Goal: Task Accomplishment & Management: Manage account settings

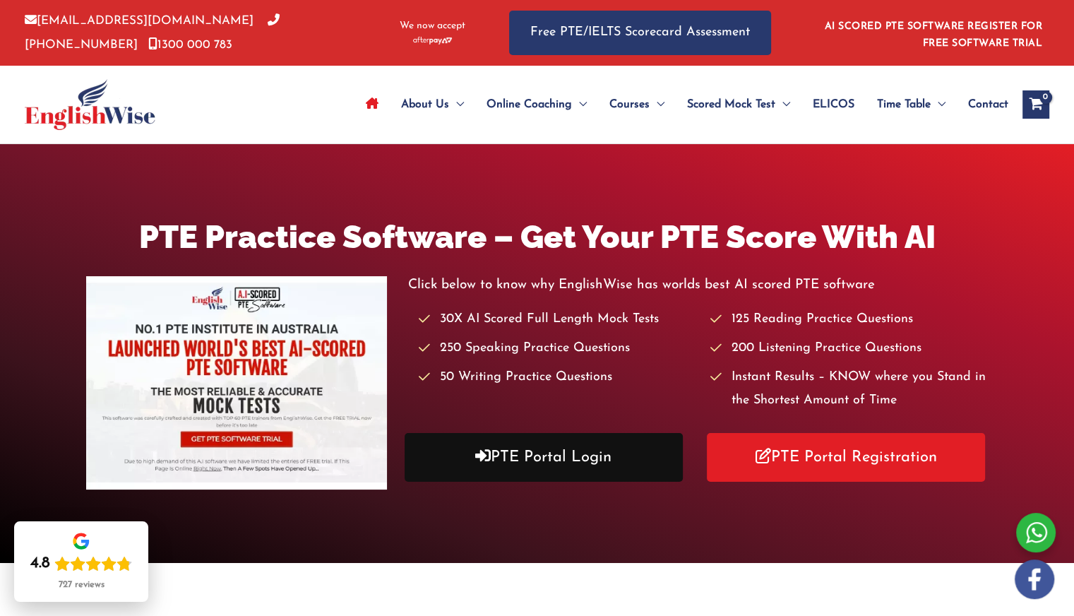
click at [514, 456] on link "PTE Portal Login" at bounding box center [544, 457] width 278 height 49
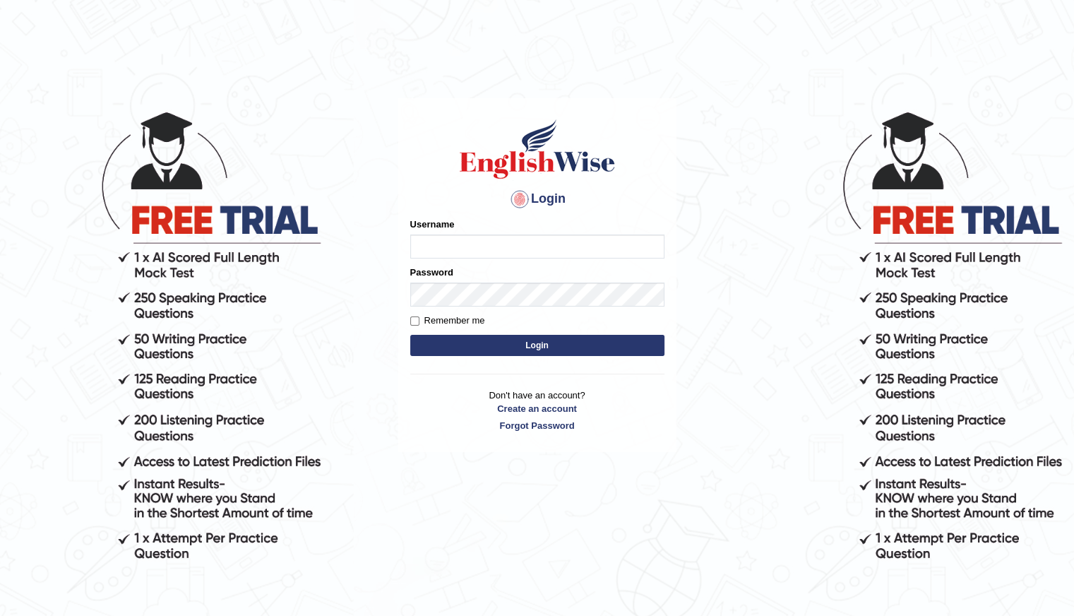
click at [429, 239] on input "Username" at bounding box center [537, 247] width 254 height 24
type input "Shani221"
click at [431, 377] on div "Login Please fix the following errors: Username Shani221 Password Remember me L…" at bounding box center [537, 275] width 278 height 354
click at [559, 338] on button "Login" at bounding box center [537, 345] width 254 height 21
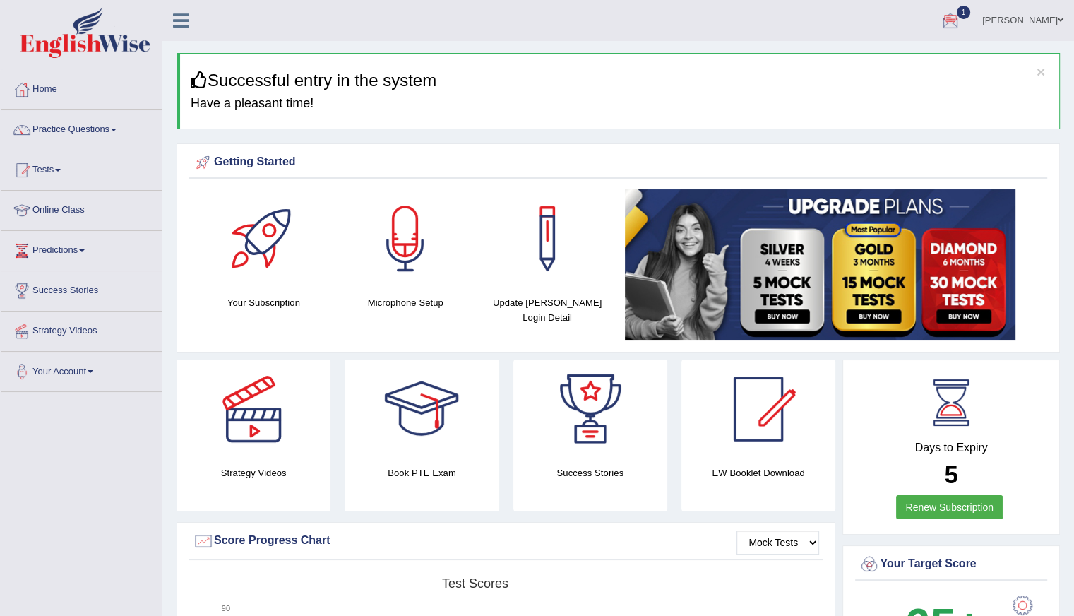
click at [940, 20] on div at bounding box center [950, 21] width 21 height 21
click at [877, 100] on strong "See All Alerts" at bounding box center [861, 100] width 63 height 11
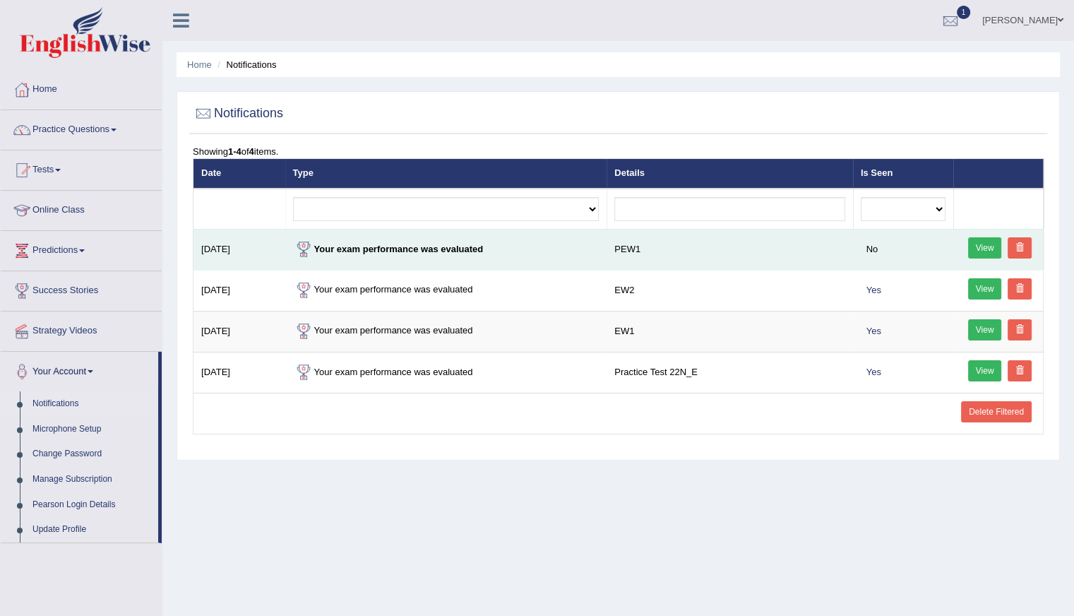
click at [975, 251] on link "View" at bounding box center [985, 247] width 34 height 21
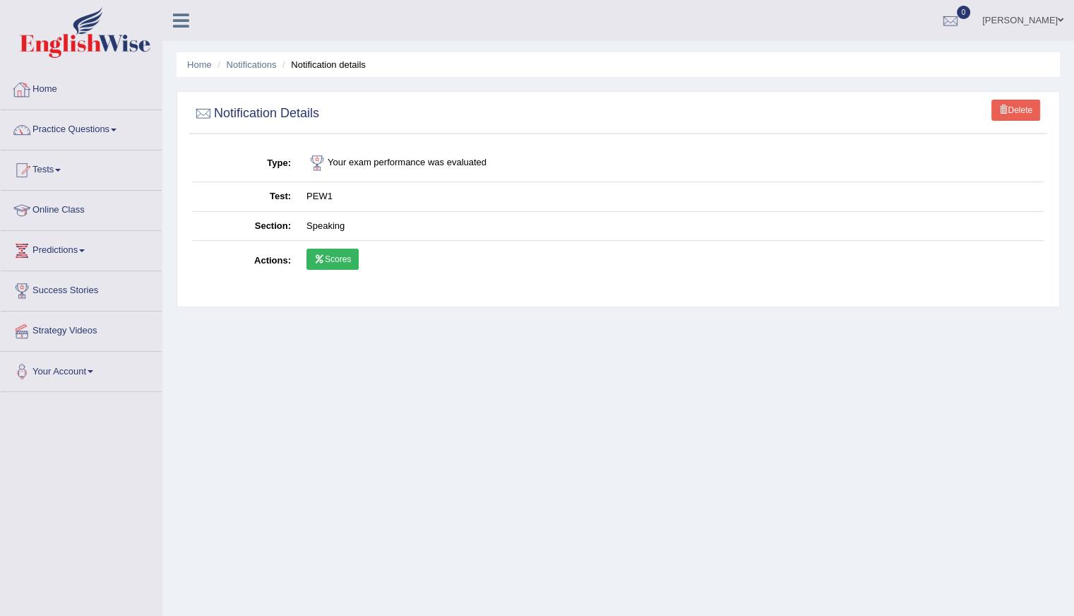
click at [58, 89] on link "Home" at bounding box center [81, 87] width 161 height 35
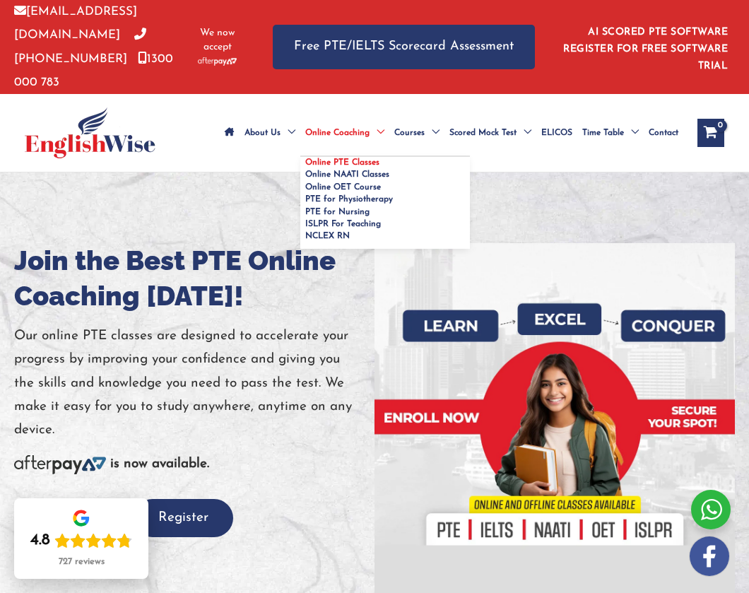
click at [325, 133] on span "Online Coaching" at bounding box center [337, 132] width 64 height 49
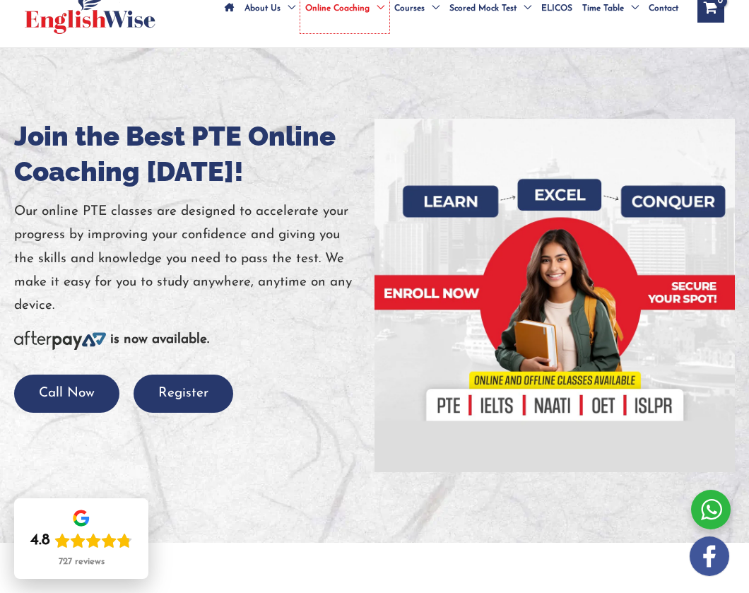
scroll to position [141, 0]
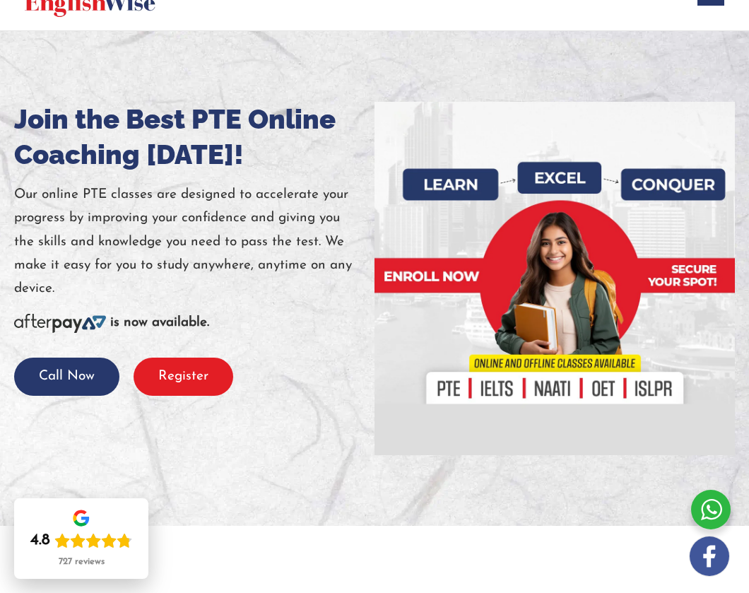
click at [166, 371] on button "Register" at bounding box center [184, 376] width 100 height 39
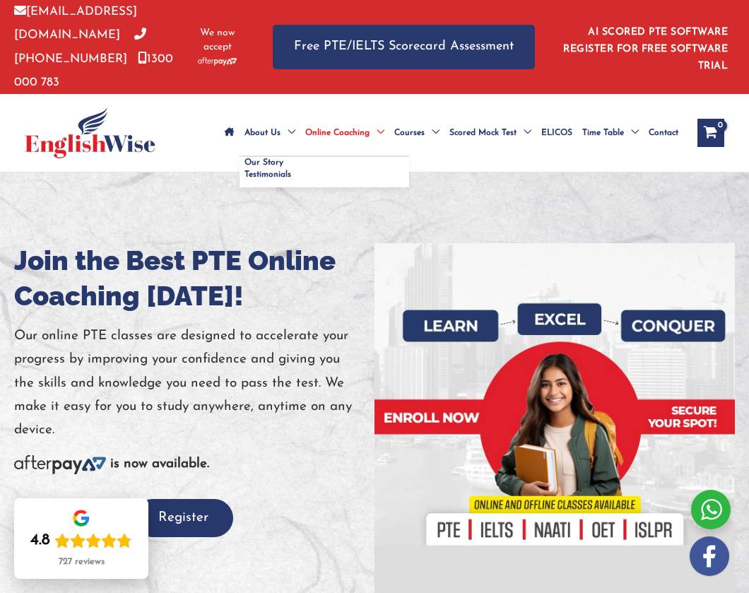
click at [288, 125] on span "Menu Toggle" at bounding box center [287, 132] width 15 height 49
